Goal: Information Seeking & Learning: Learn about a topic

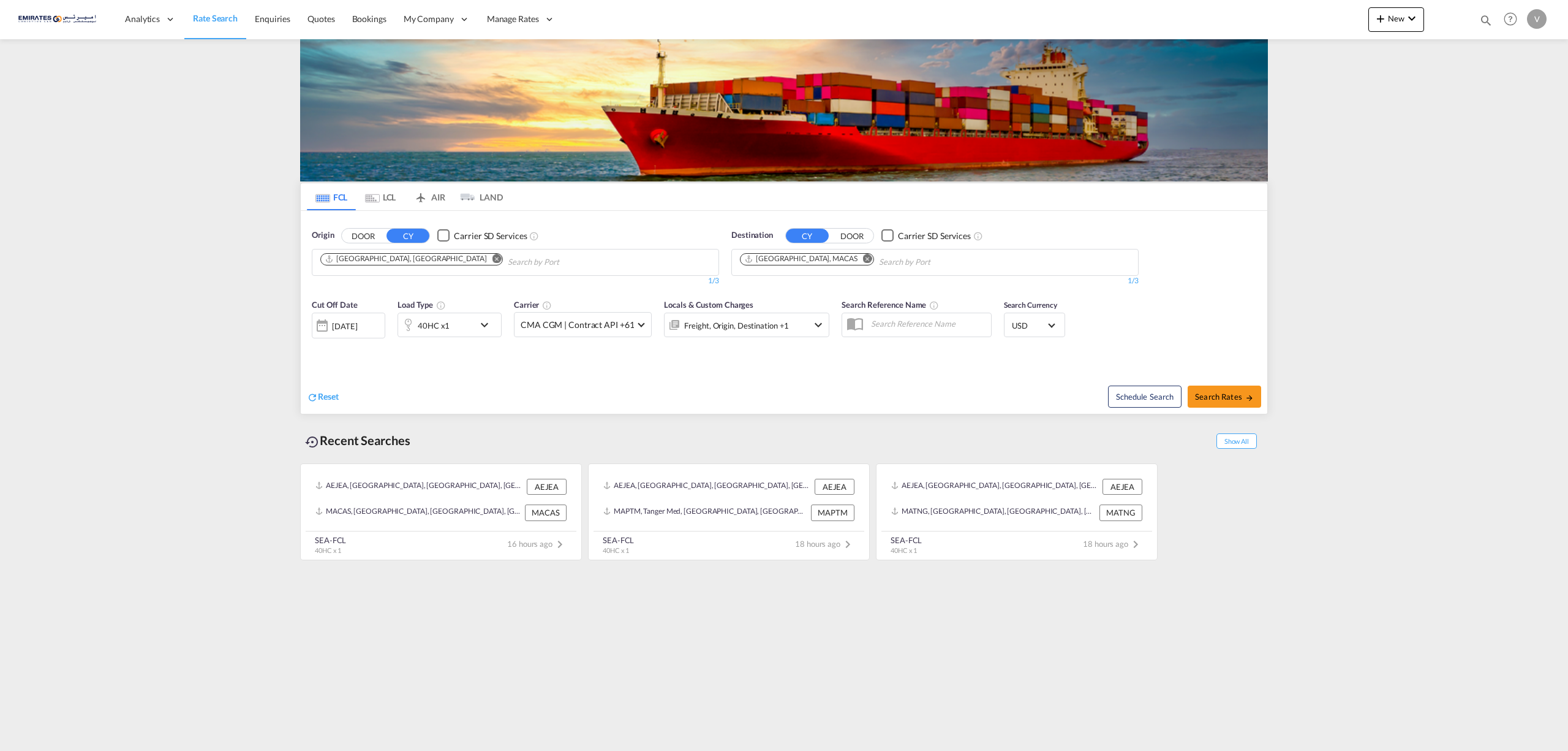
click at [863, 261] on md-icon "Remove" at bounding box center [867, 257] width 9 height 9
type input "shuw"
click at [757, 290] on div "Shuw aikh [GEOGRAPHIC_DATA] KWSWK" at bounding box center [835, 291] width 233 height 37
click at [1209, 396] on span "Search Rates" at bounding box center [1224, 396] width 59 height 10
type input "AEJEA to KWSWK / [DATE]"
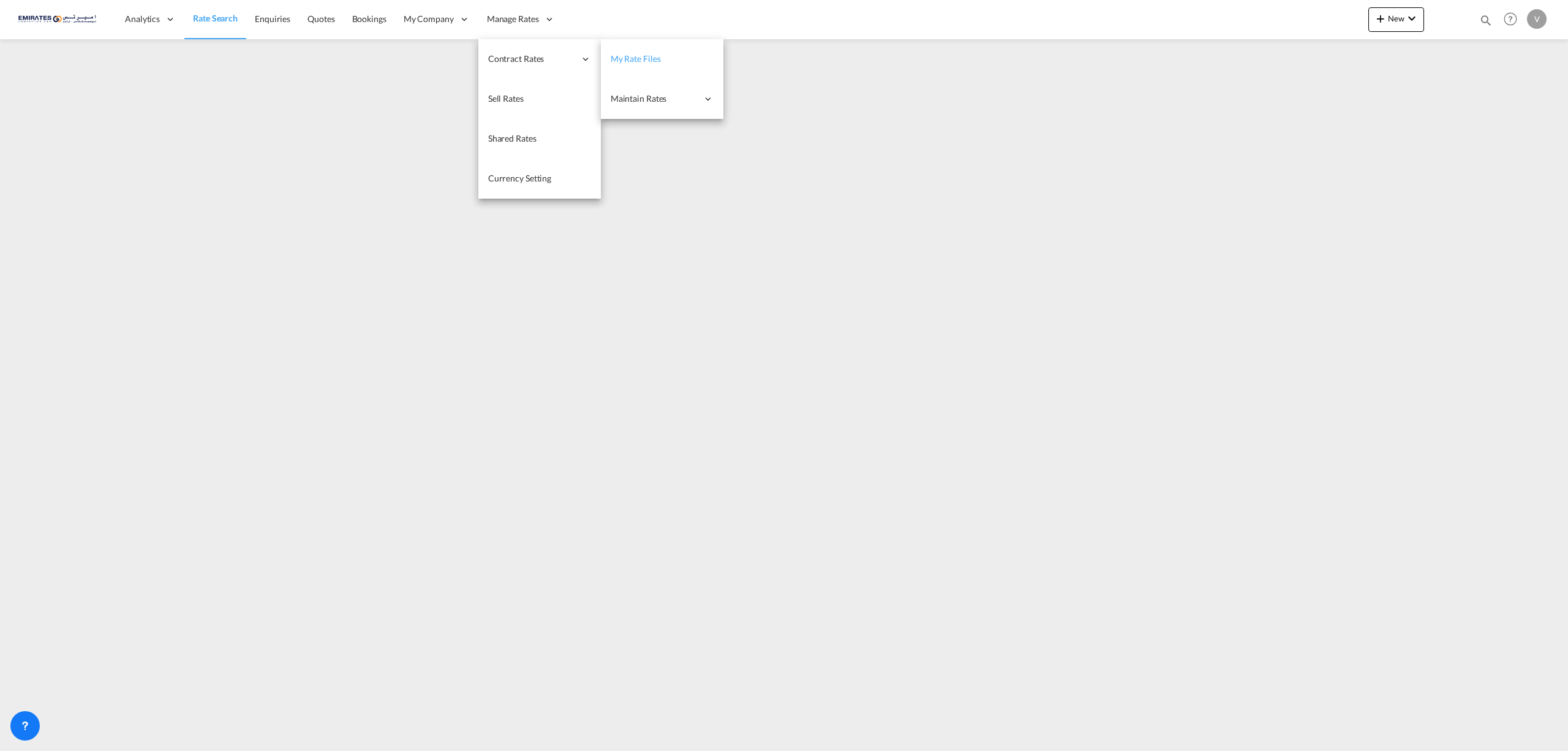
click at [626, 57] on span "My Rate Files" at bounding box center [635, 58] width 50 height 10
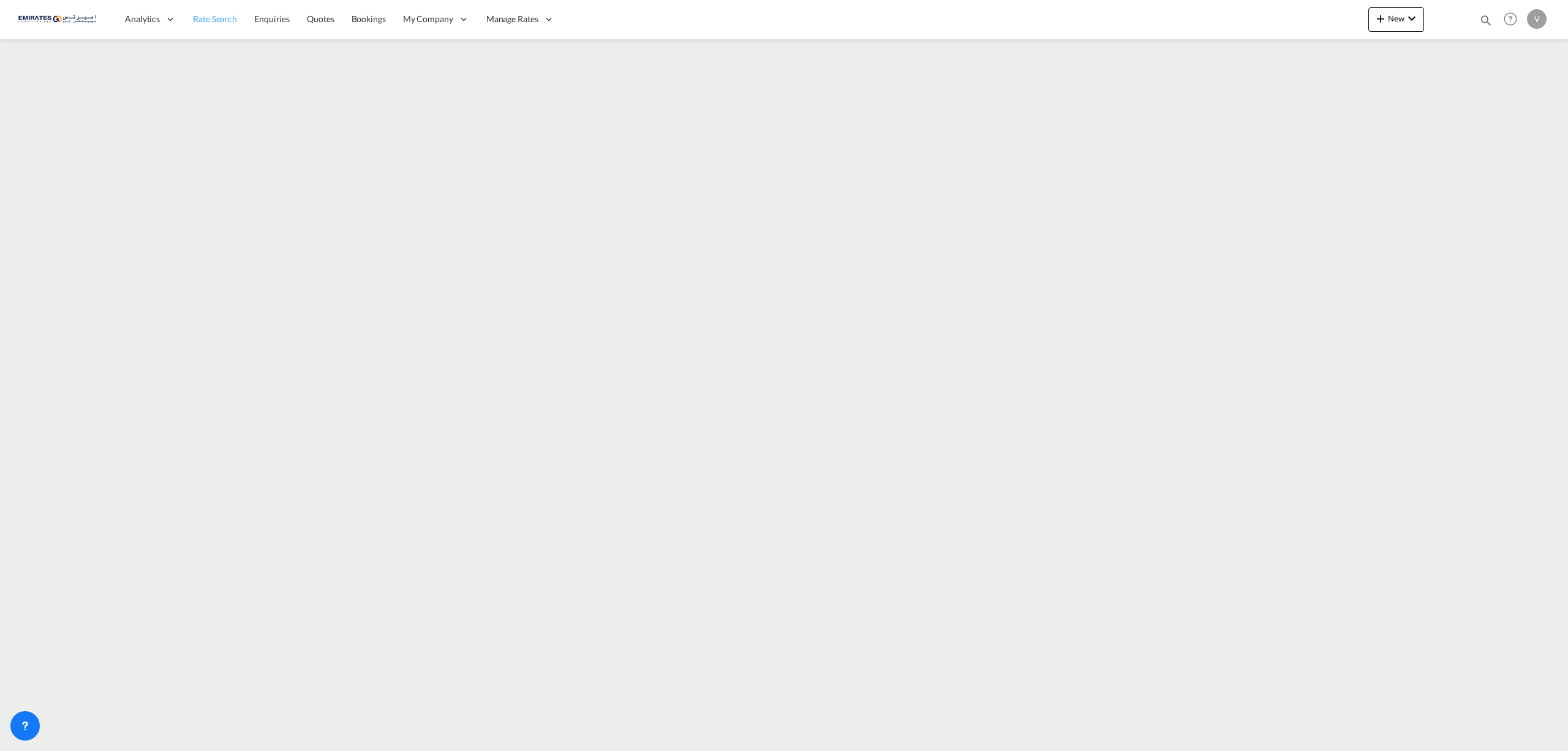
click at [222, 24] on span "Rate Search" at bounding box center [214, 19] width 44 height 12
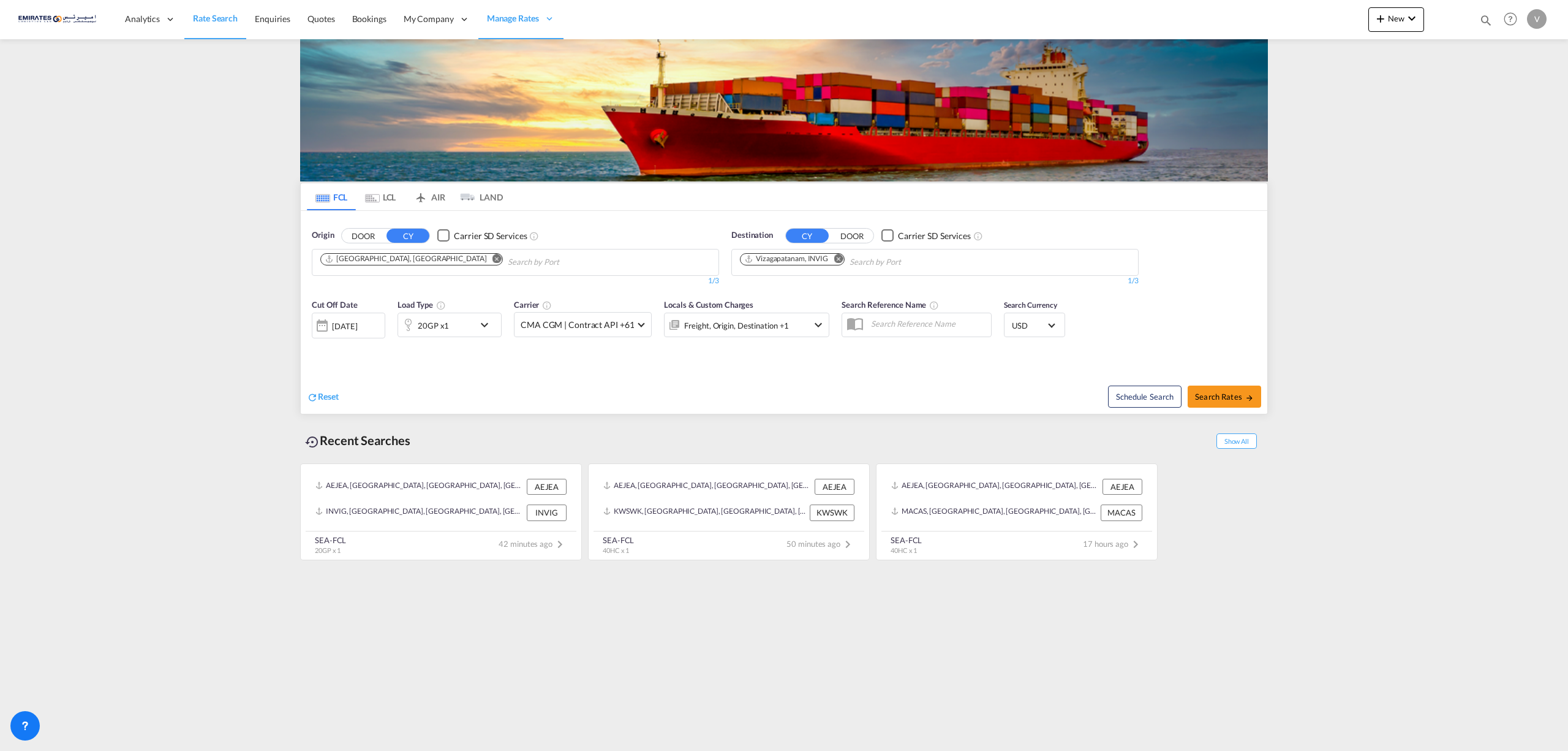
click at [212, 18] on span "Rate Search" at bounding box center [214, 18] width 44 height 10
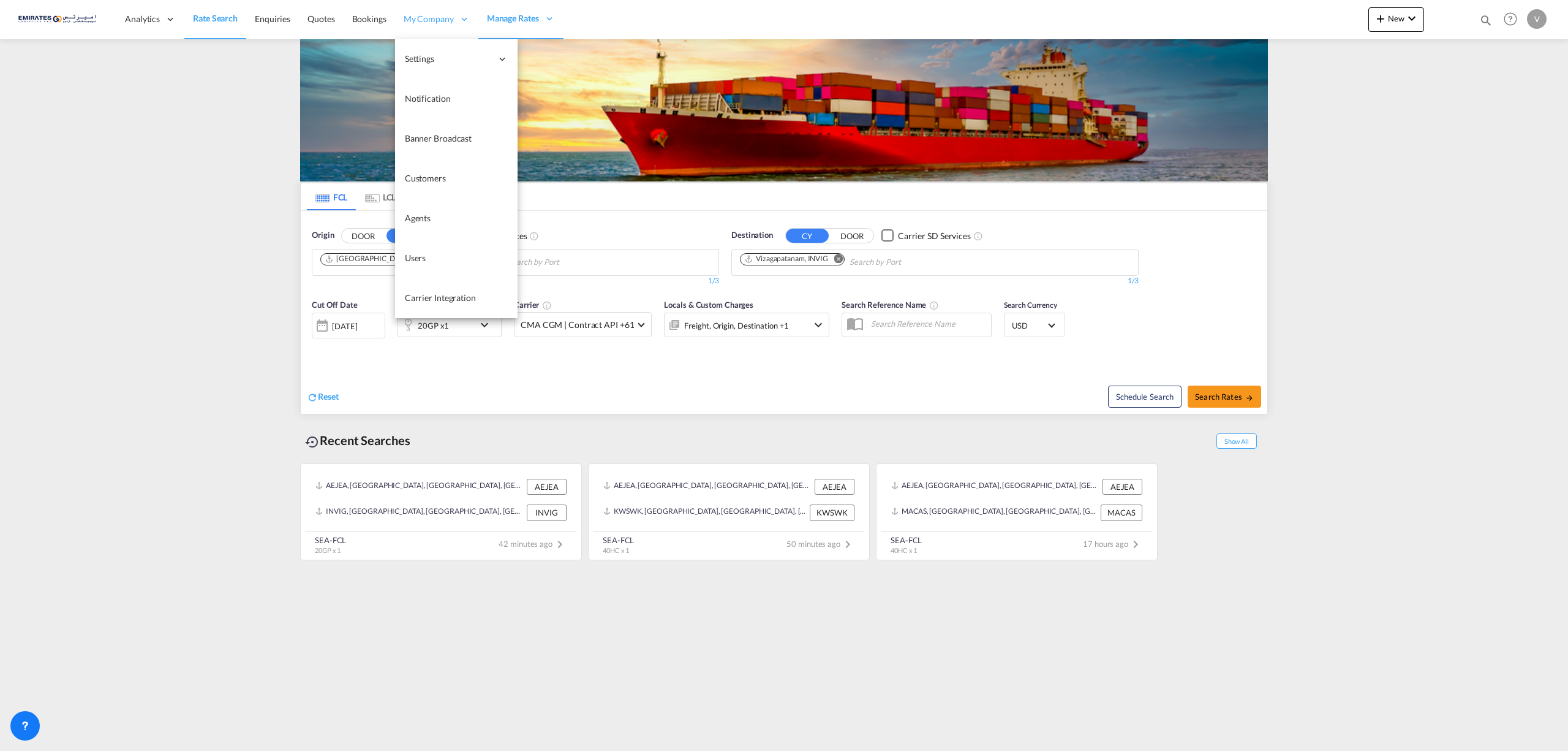
click at [424, 15] on span "My Company" at bounding box center [429, 19] width 50 height 12
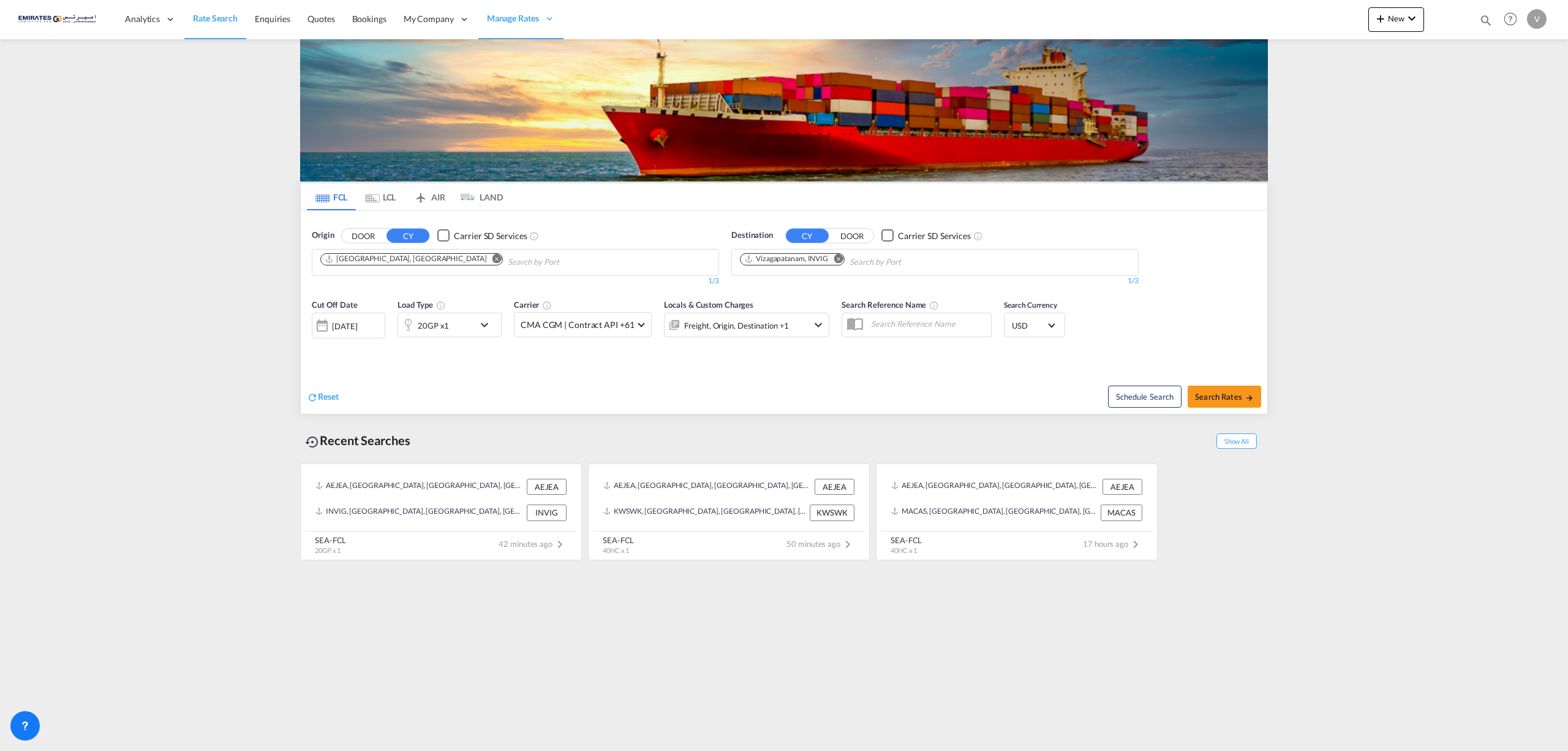
click at [208, 19] on span "Rate Search" at bounding box center [214, 18] width 44 height 10
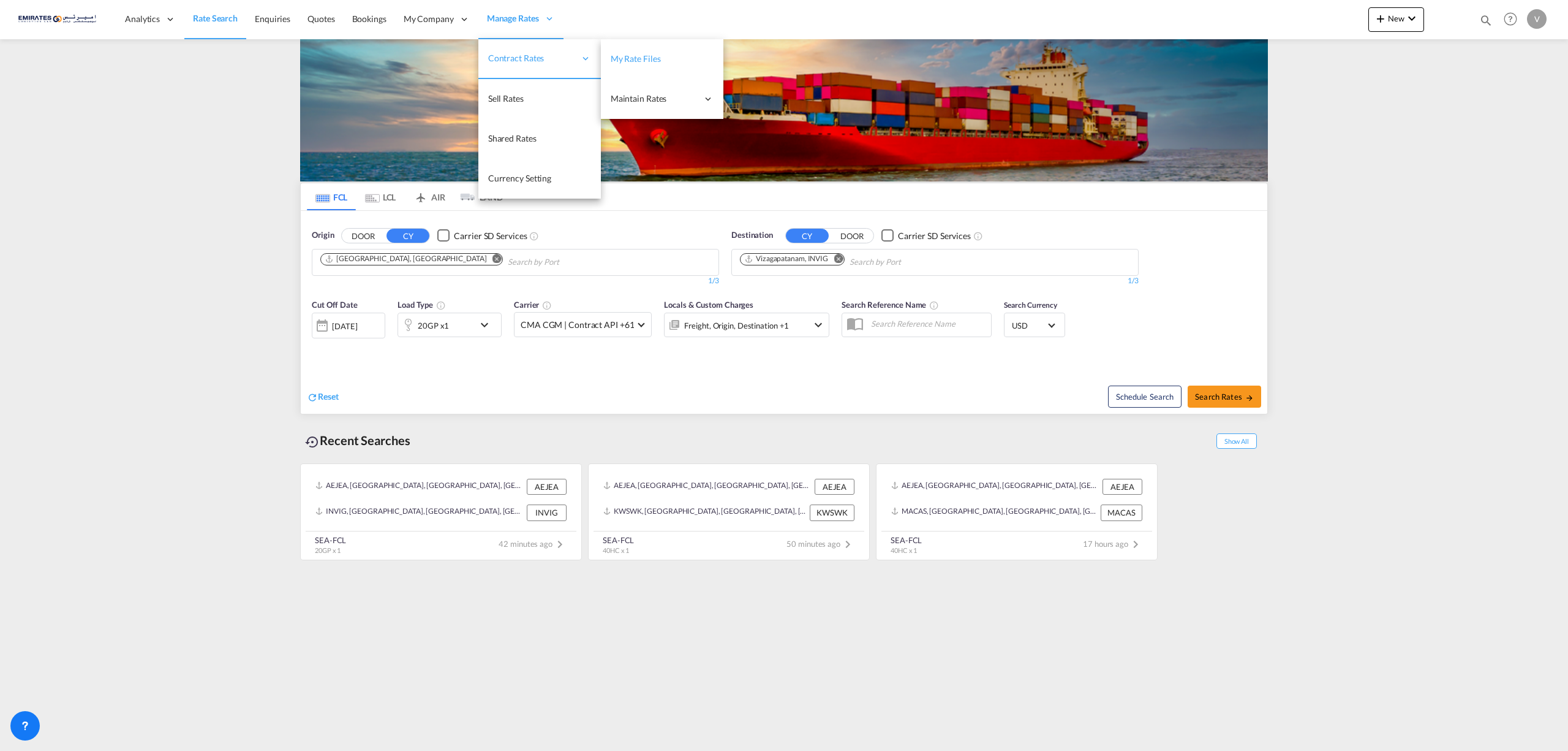
click at [649, 56] on span "My Rate Files" at bounding box center [635, 58] width 50 height 10
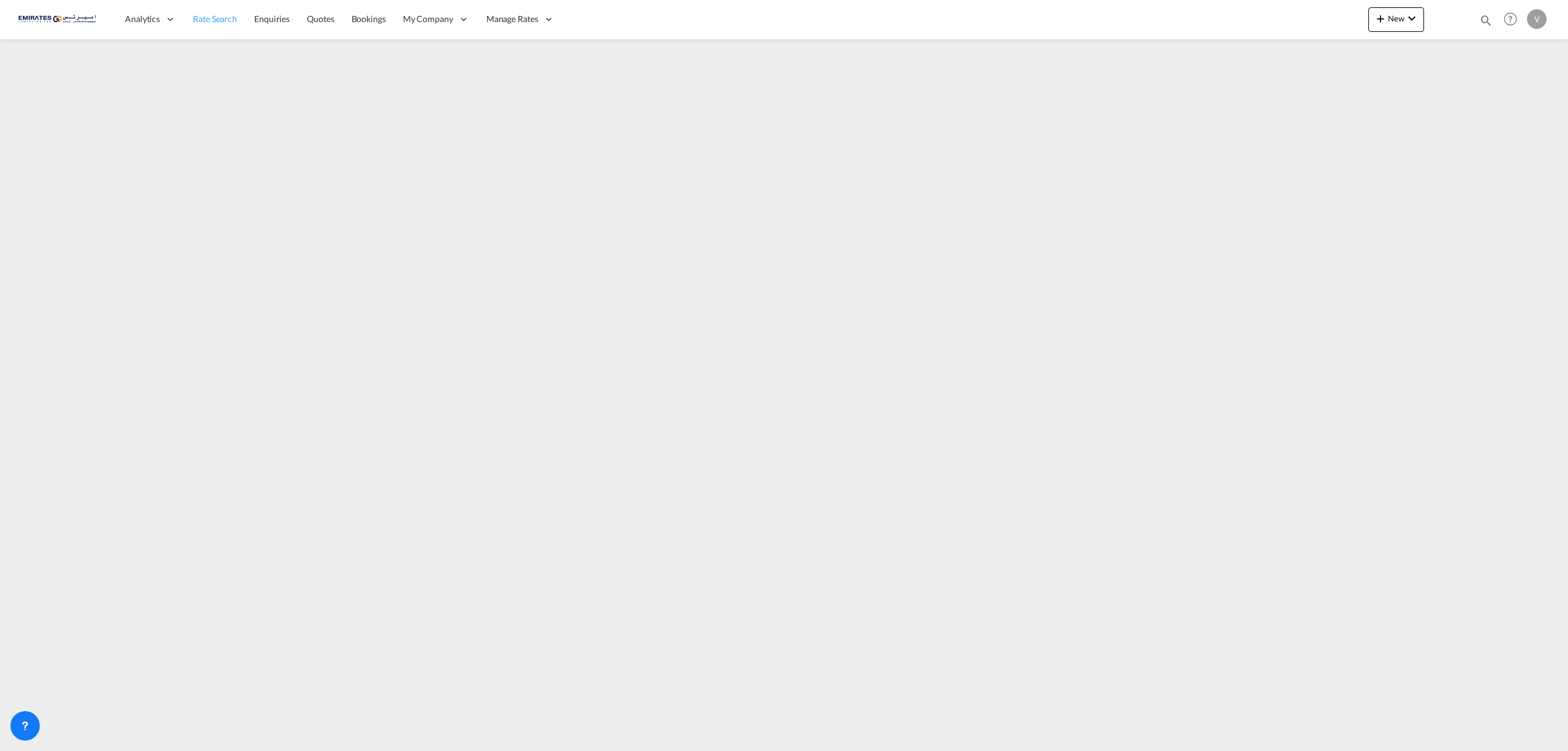
click at [200, 20] on span "Rate Search" at bounding box center [214, 19] width 44 height 10
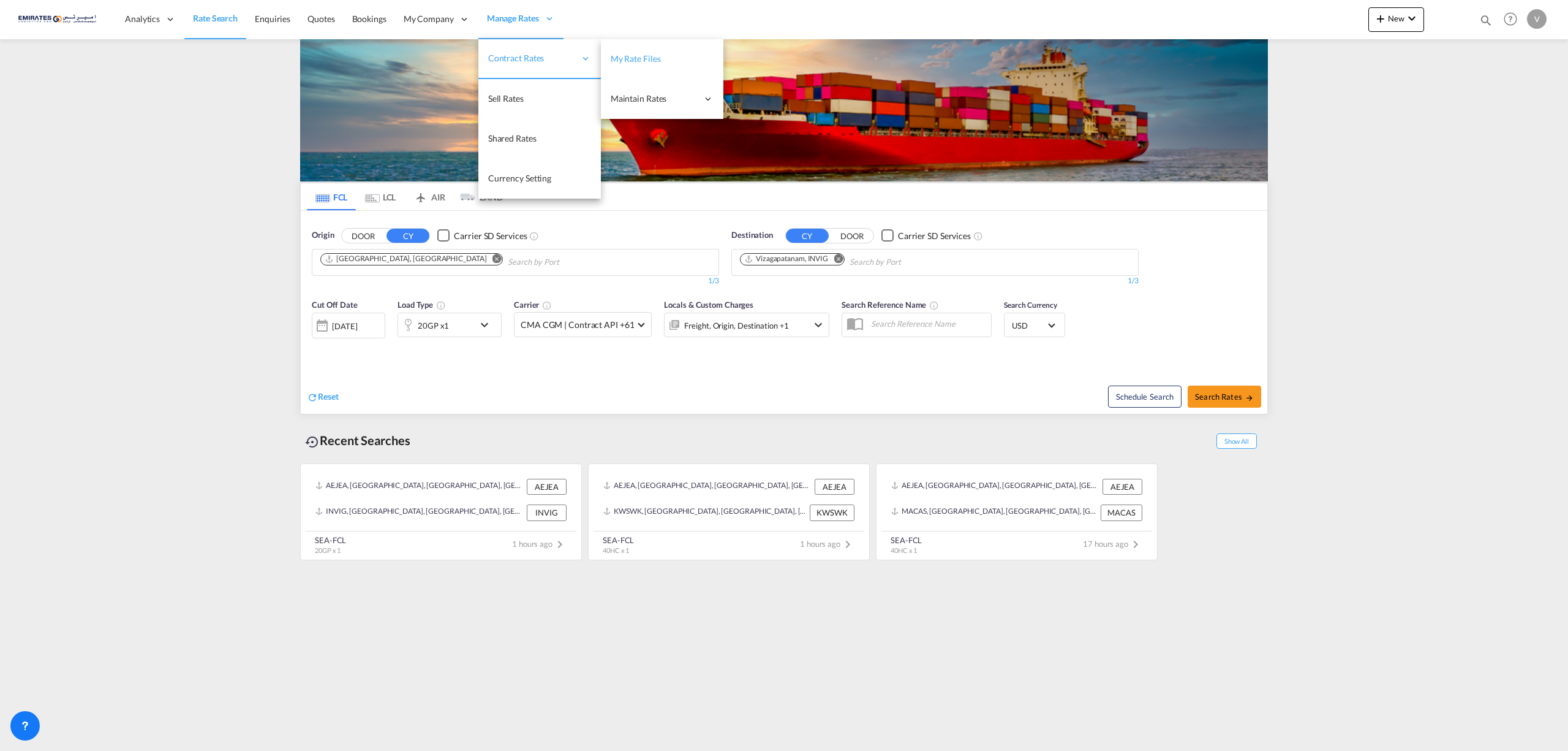
click at [643, 61] on span "My Rate Files" at bounding box center [635, 58] width 50 height 10
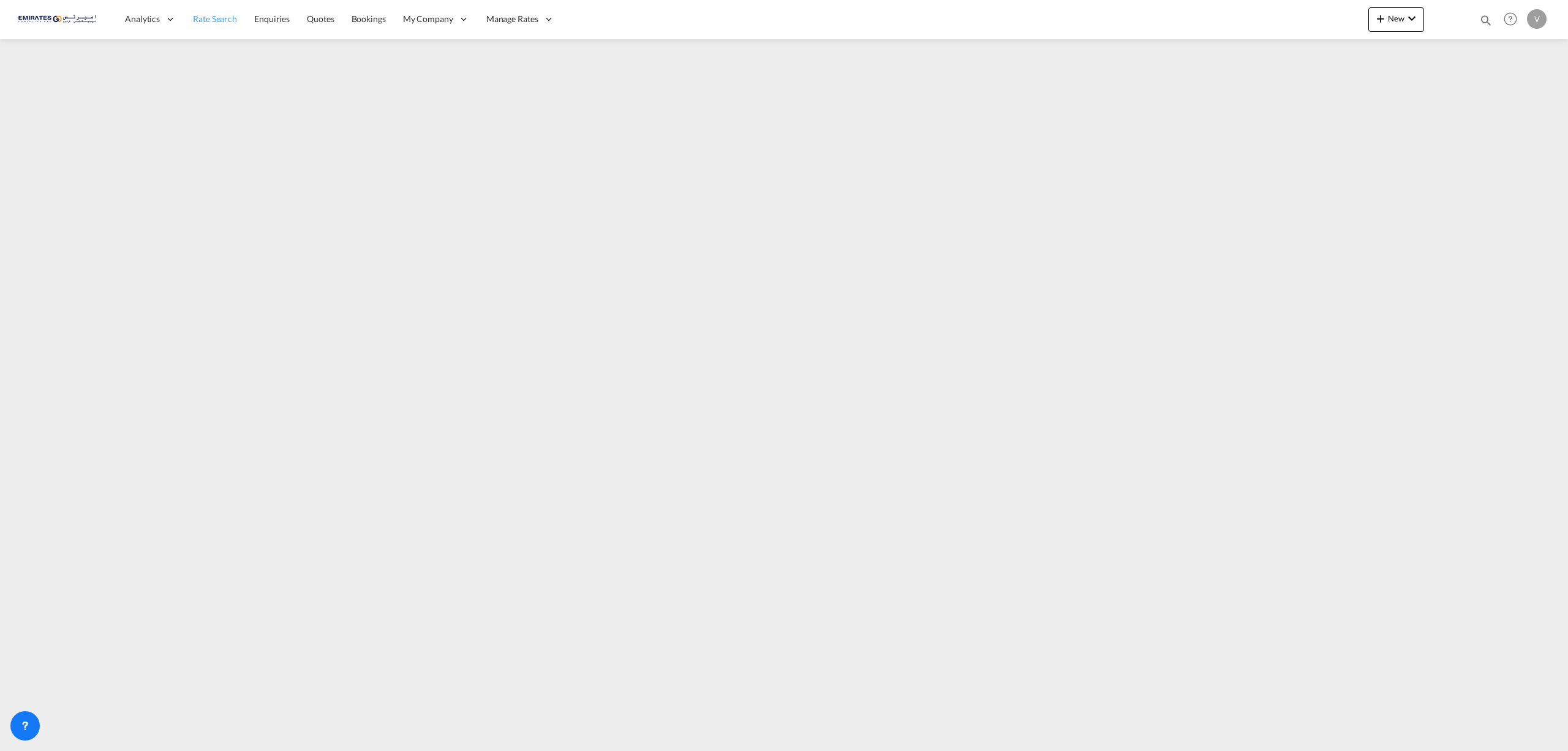
click at [198, 26] on link "Rate Search" at bounding box center [215, 19] width 61 height 40
